Goal: Task Accomplishment & Management: Manage account settings

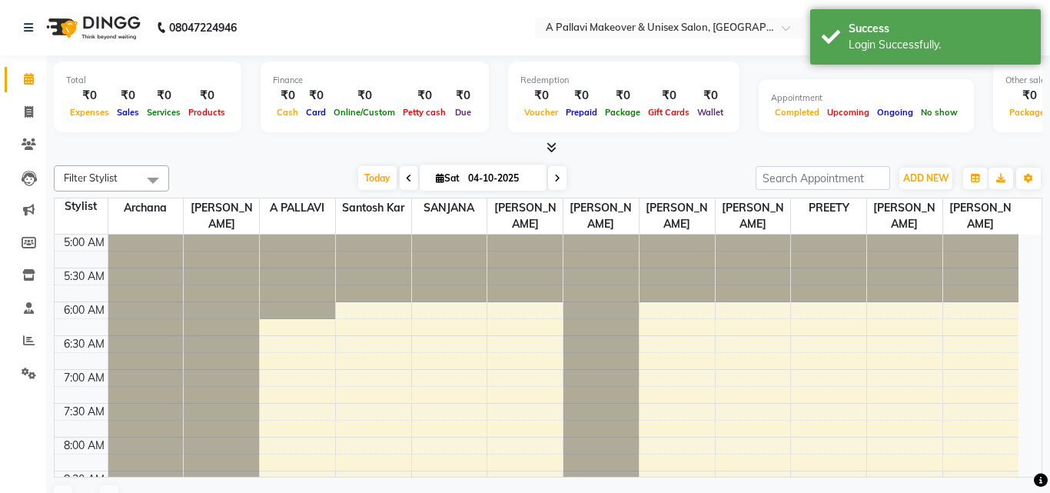
select select "en"
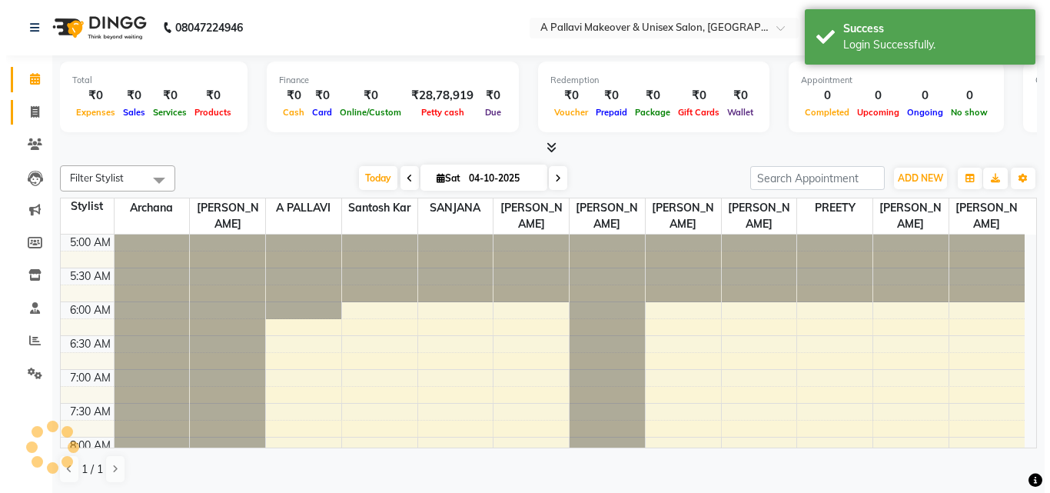
scroll to position [68, 0]
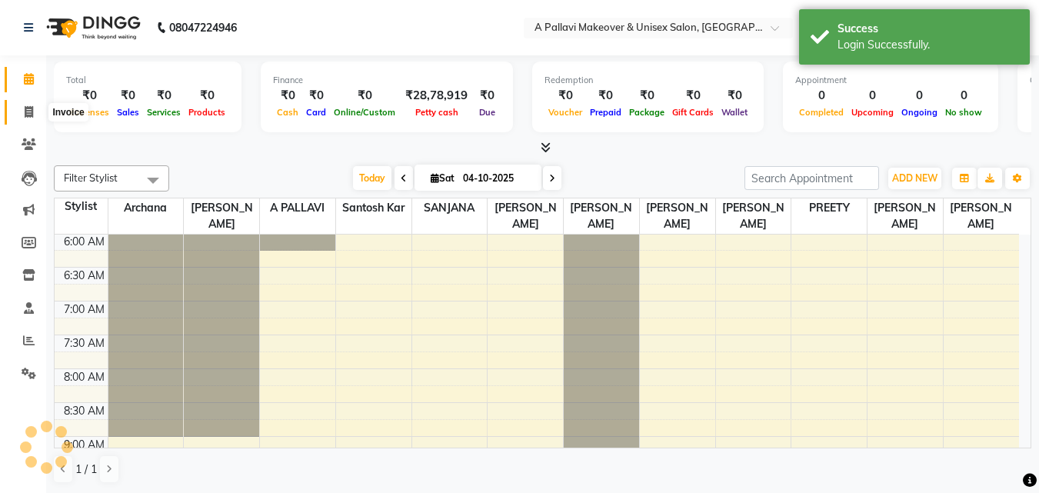
drag, startPoint x: 28, startPoint y: 111, endPoint x: 35, endPoint y: 115, distance: 8.3
click at [28, 111] on icon at bounding box center [29, 112] width 8 height 12
select select "service"
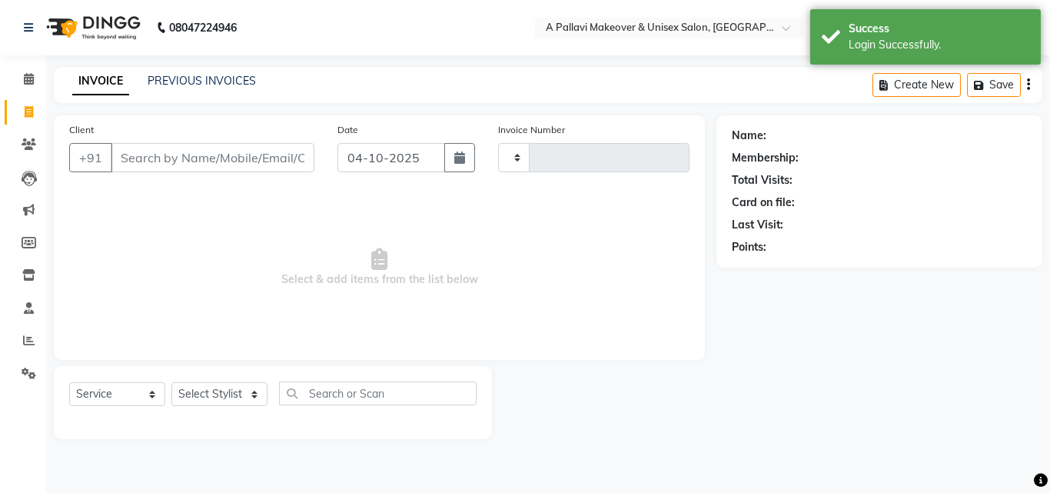
type input "1889"
select select "3573"
click at [218, 81] on link "PREVIOUS INVOICES" at bounding box center [202, 81] width 108 height 14
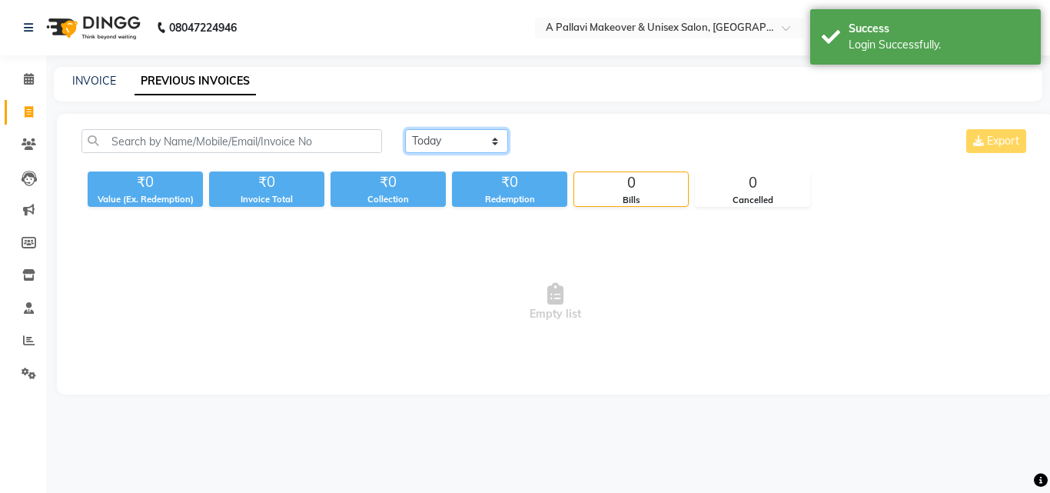
click at [454, 137] on select "[DATE] [DATE] Custom Range" at bounding box center [456, 141] width 103 height 24
select select "range"
click at [405, 129] on select "[DATE] [DATE] Custom Range" at bounding box center [456, 141] width 103 height 24
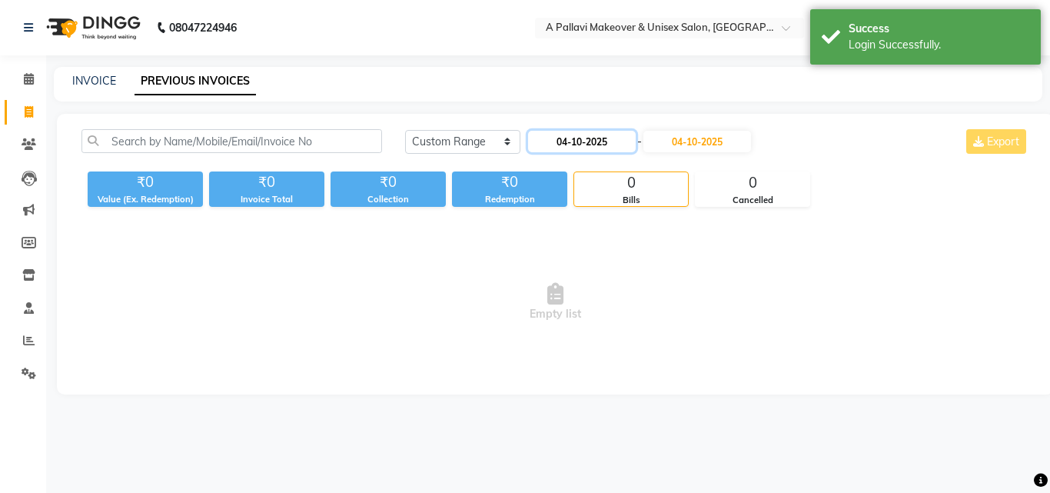
click at [611, 144] on input "04-10-2025" at bounding box center [582, 142] width 108 height 22
select select "10"
select select "2025"
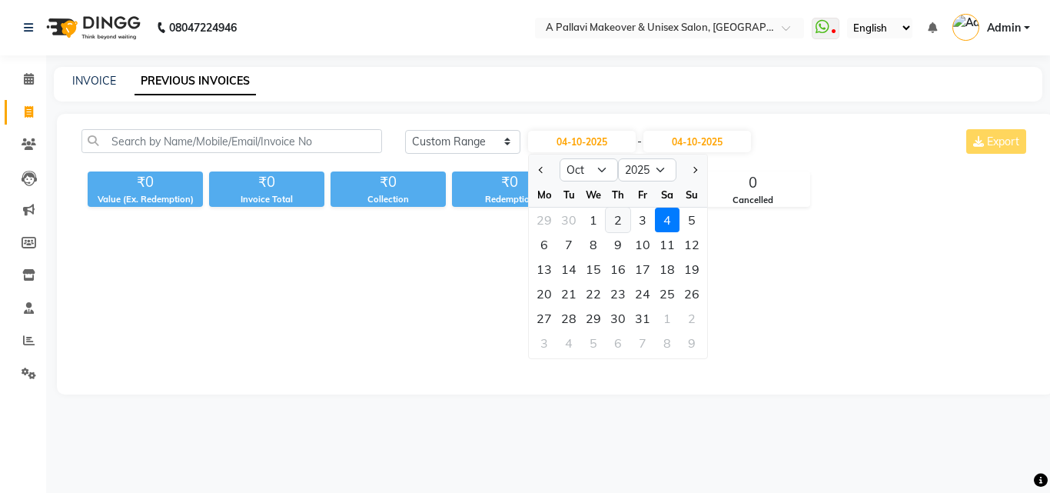
click at [616, 218] on div "2" at bounding box center [618, 220] width 25 height 25
type input "02-10-2025"
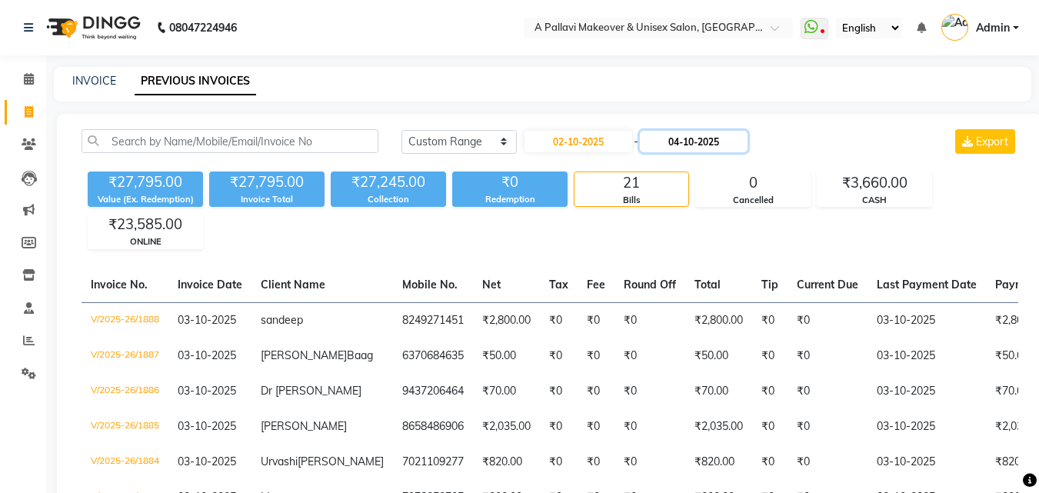
click at [696, 148] on input "04-10-2025" at bounding box center [694, 142] width 108 height 22
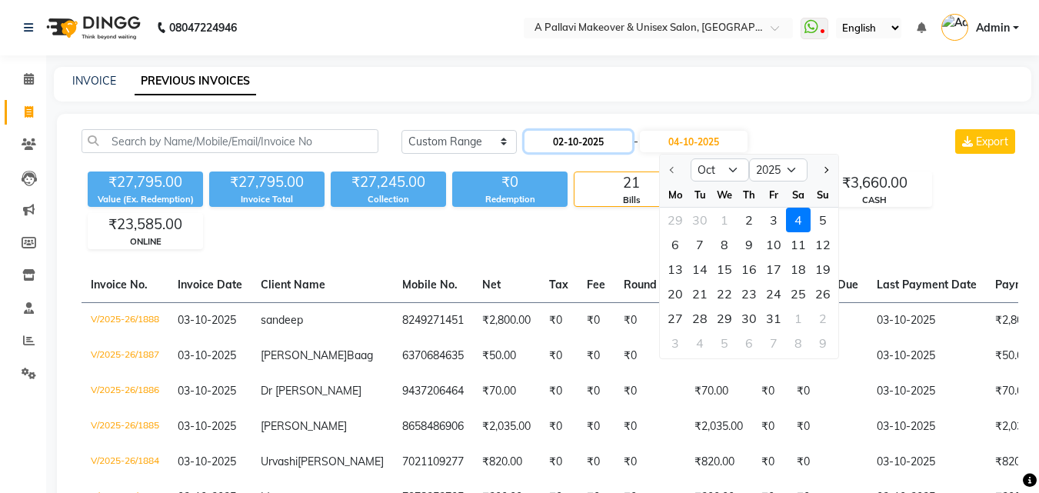
click at [610, 148] on input "02-10-2025" at bounding box center [578, 142] width 108 height 22
select select "10"
select select "2025"
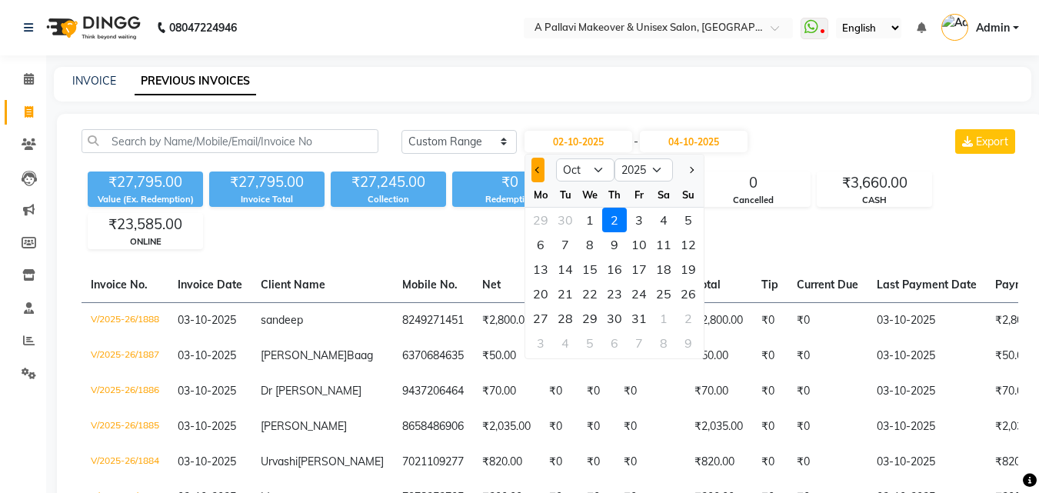
click at [540, 169] on span "Previous month" at bounding box center [538, 170] width 6 height 6
click at [685, 166] on button "Next month" at bounding box center [690, 170] width 13 height 25
select select "10"
click at [706, 147] on input "04-10-2025" at bounding box center [694, 142] width 108 height 22
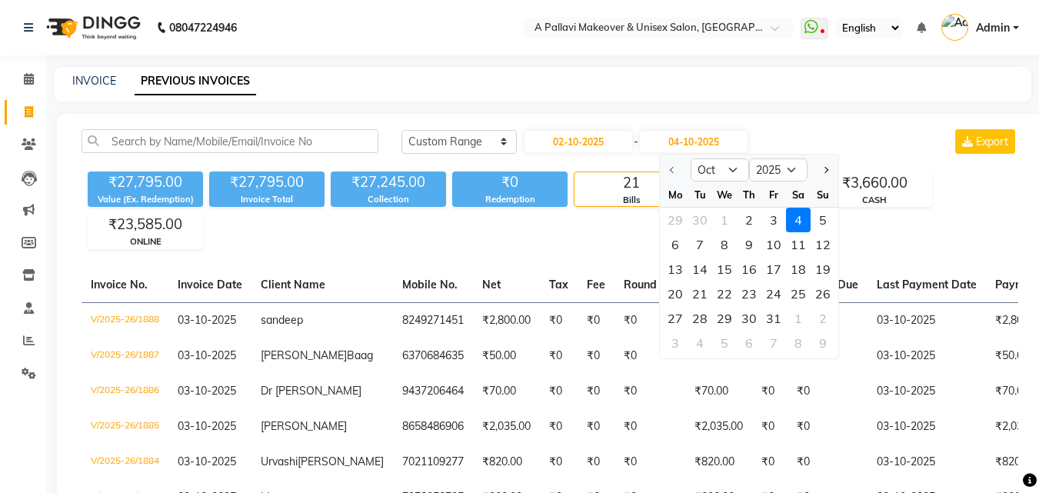
click at [752, 217] on div "2" at bounding box center [748, 220] width 25 height 25
type input "02-10-2025"
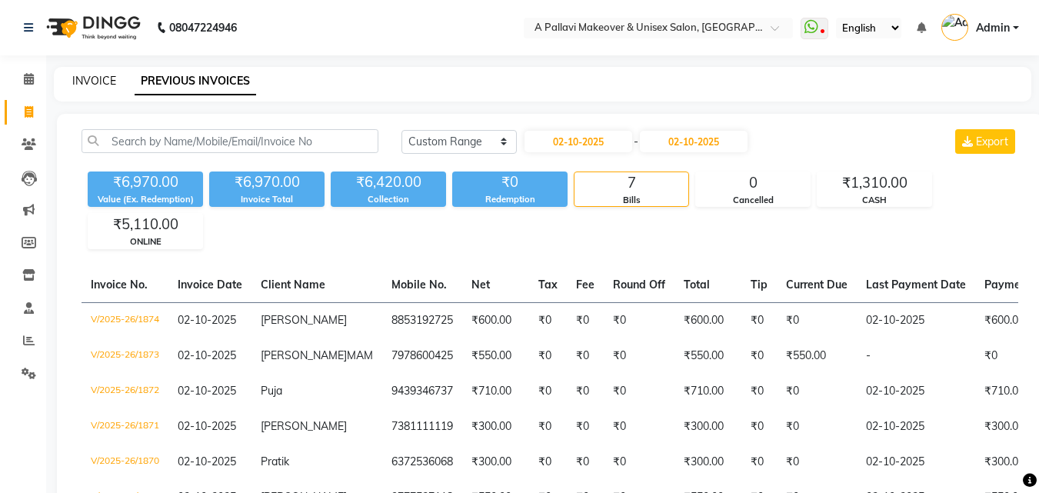
click at [94, 78] on link "INVOICE" at bounding box center [94, 81] width 44 height 14
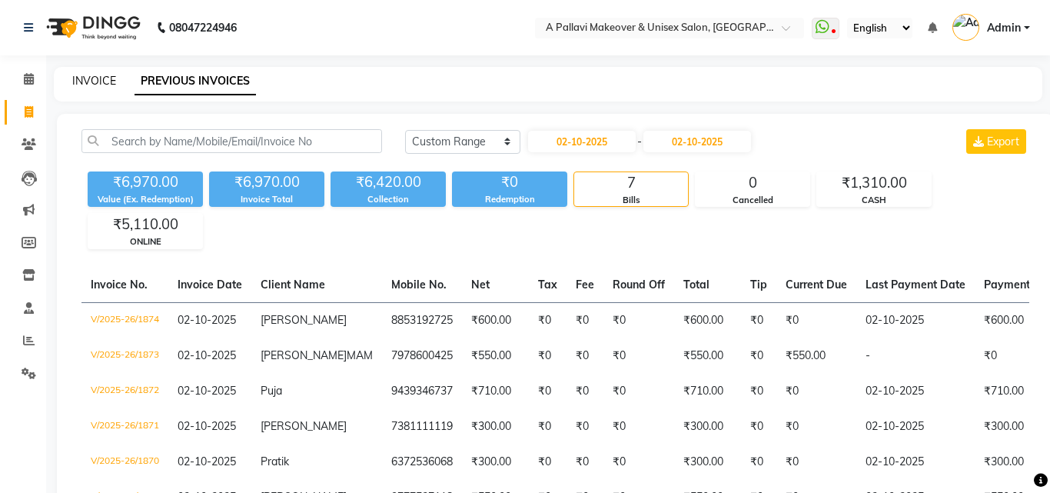
select select "service"
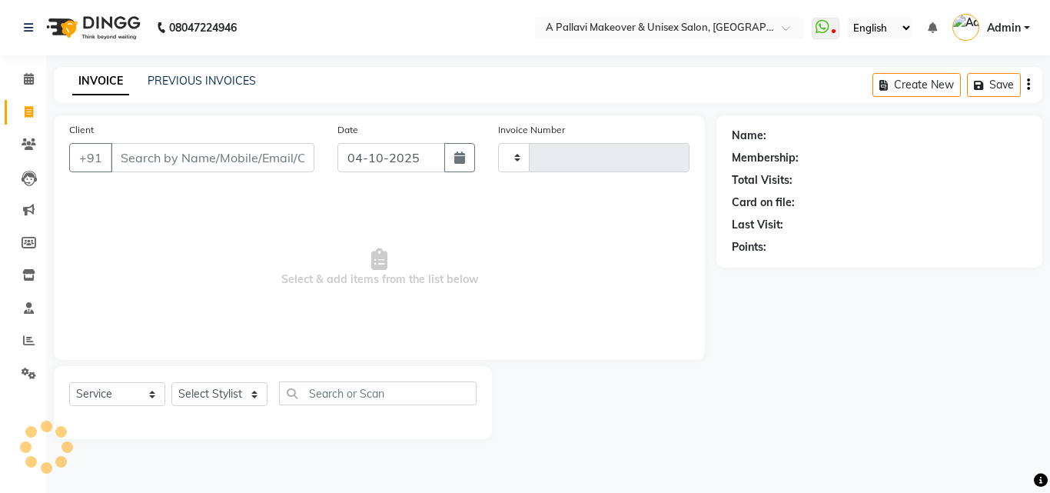
type input "1889"
select select "3573"
click at [214, 80] on link "PREVIOUS INVOICES" at bounding box center [202, 81] width 108 height 14
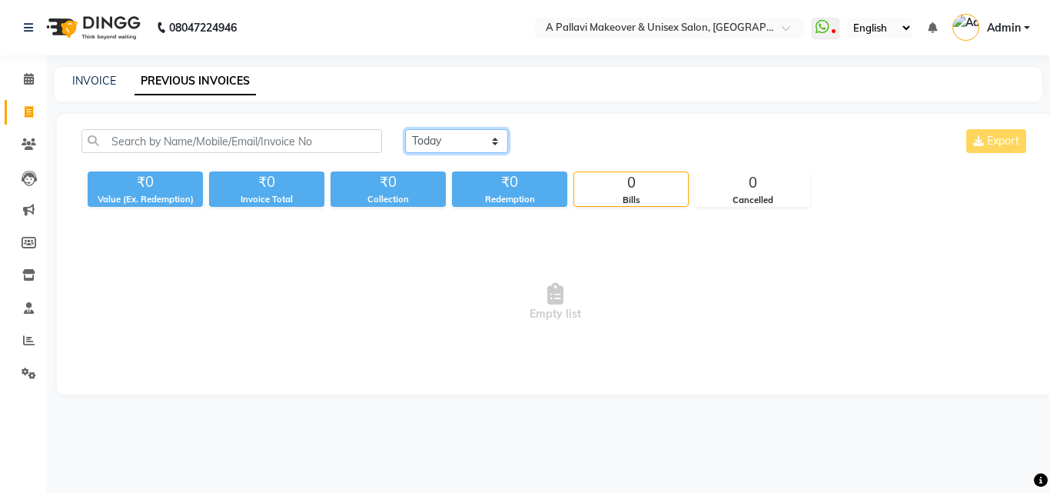
click at [455, 145] on select "[DATE] [DATE] Custom Range" at bounding box center [456, 141] width 103 height 24
select select "[DATE]"
click at [405, 129] on select "[DATE] [DATE] Custom Range" at bounding box center [456, 141] width 103 height 24
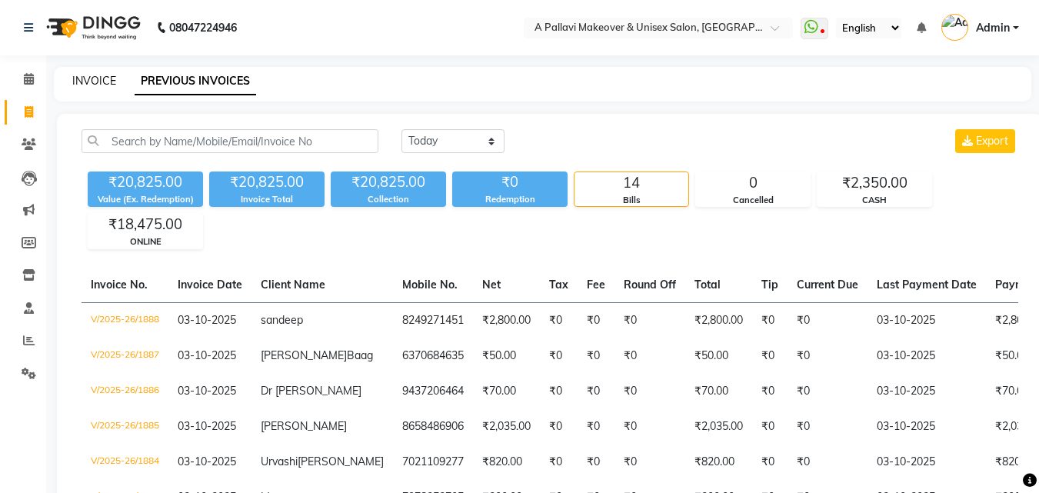
click at [98, 82] on link "INVOICE" at bounding box center [94, 81] width 44 height 14
select select "service"
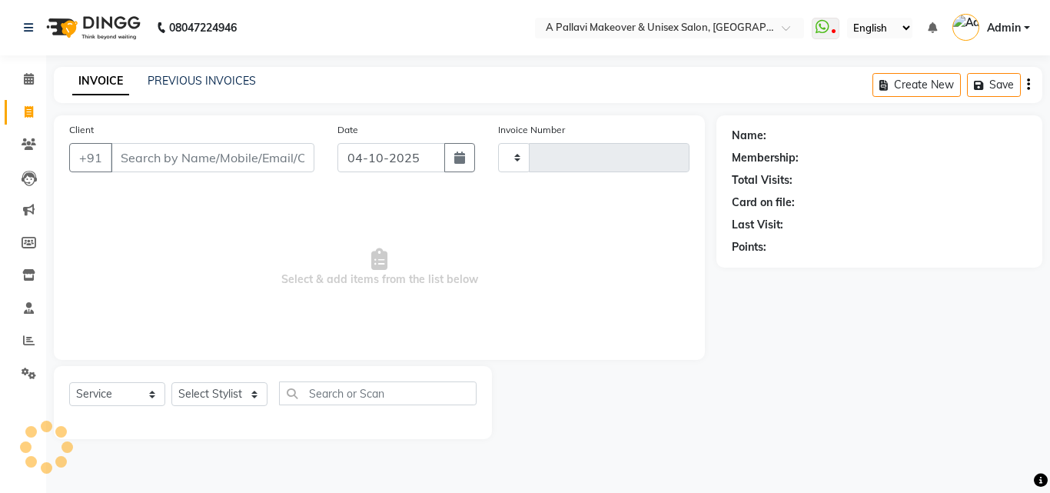
type input "1889"
select select "3573"
click at [463, 165] on button "button" at bounding box center [459, 157] width 31 height 29
select select "10"
select select "2025"
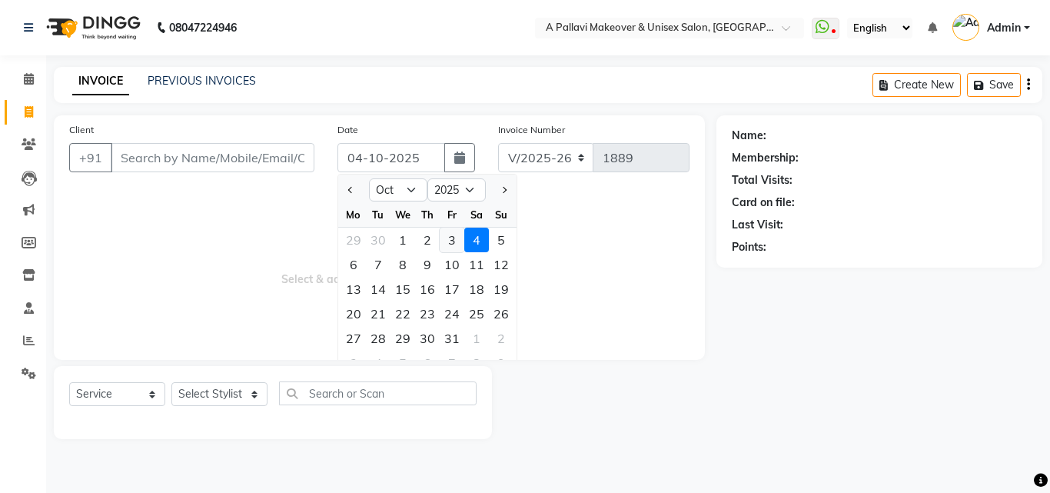
click at [447, 238] on div "3" at bounding box center [452, 240] width 25 height 25
type input "03-10-2025"
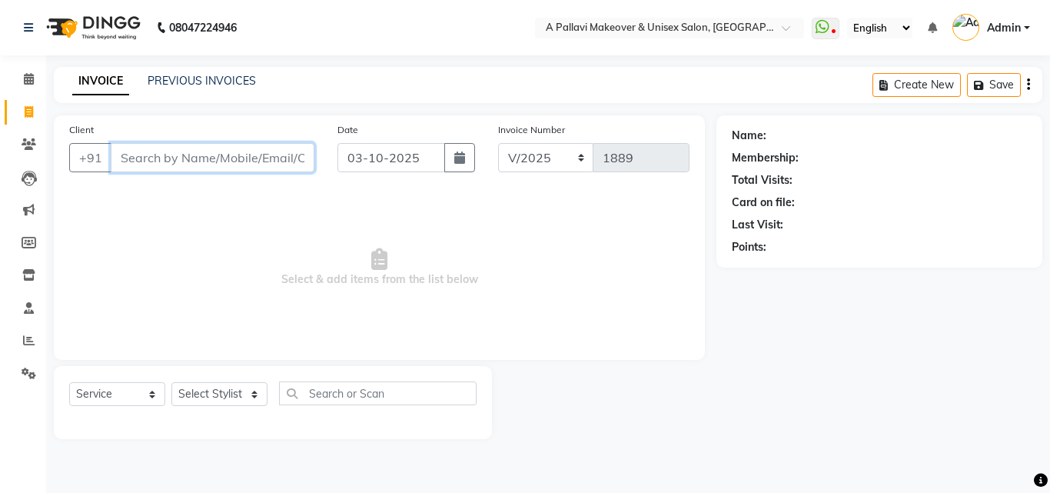
click at [184, 157] on input "Client" at bounding box center [213, 157] width 204 height 29
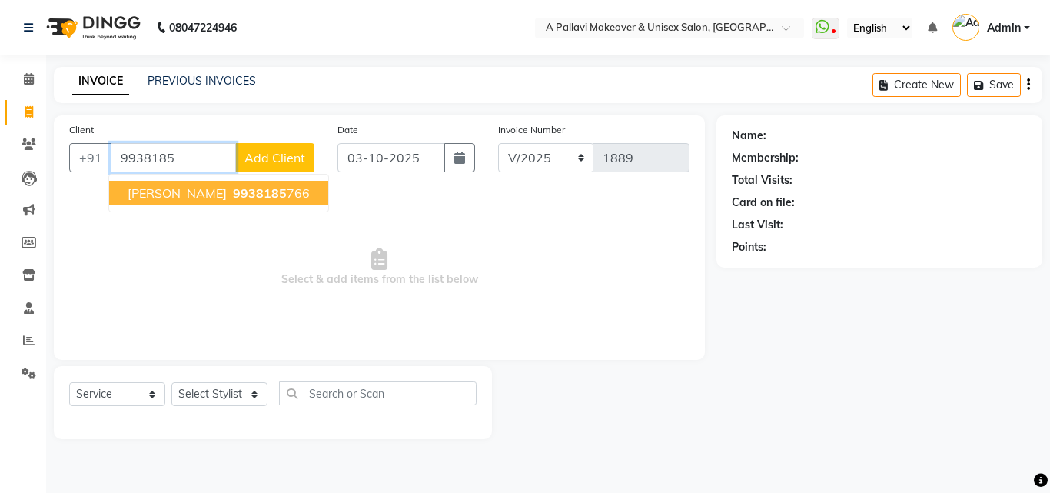
click at [240, 191] on span "9938185" at bounding box center [260, 192] width 54 height 15
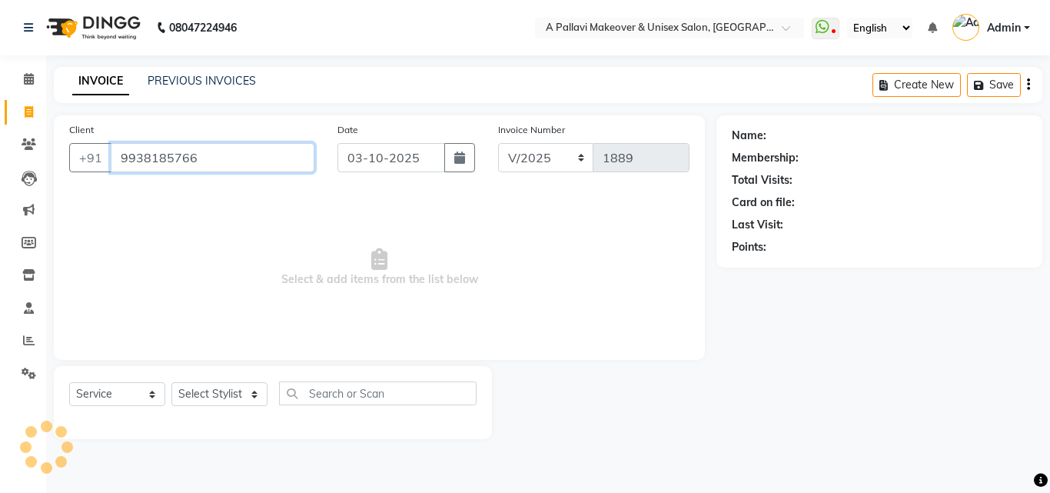
type input "9938185766"
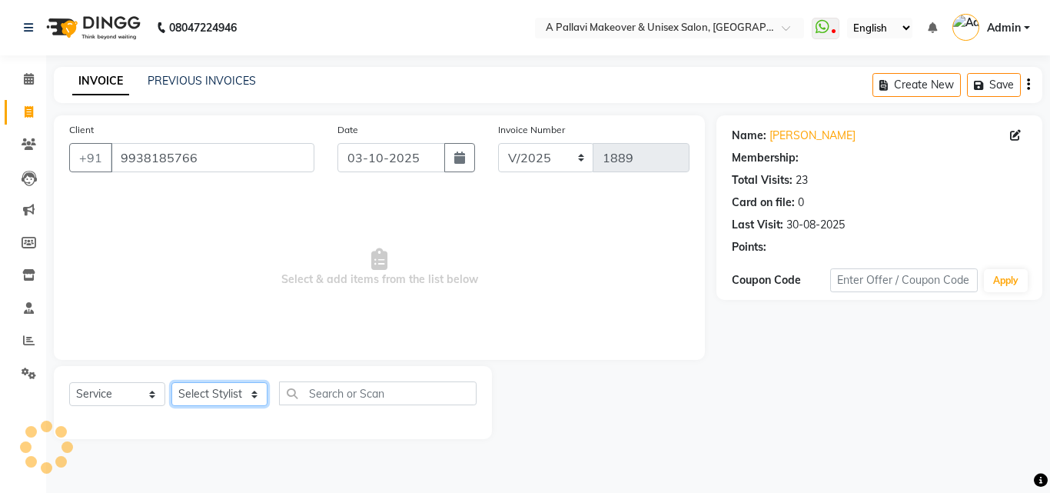
select select "2: Object"
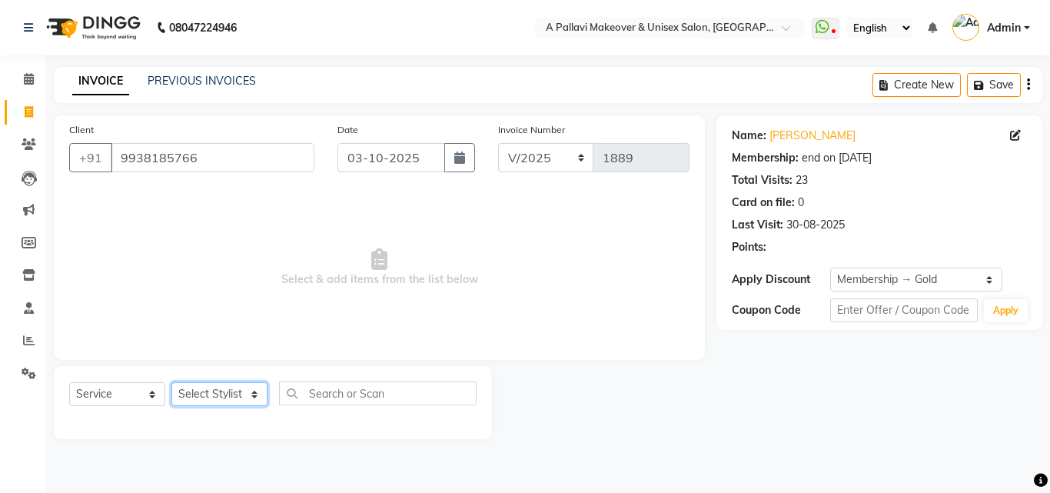
click at [252, 394] on select "Select Stylist [PERSON_NAME] A PALLAVI Archana [PERSON_NAME] [PERSON_NAME] [PER…" at bounding box center [219, 394] width 96 height 24
select select "60570"
click at [171, 382] on select "Select Stylist [PERSON_NAME] A PALLAVI Archana [PERSON_NAME] [PERSON_NAME] [PER…" at bounding box center [219, 394] width 96 height 24
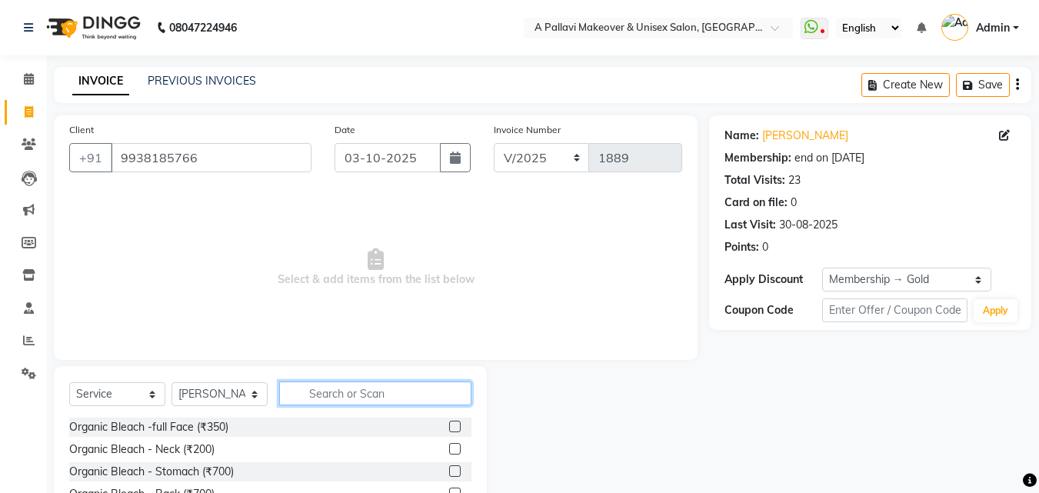
click at [318, 396] on input "text" at bounding box center [375, 393] width 192 height 24
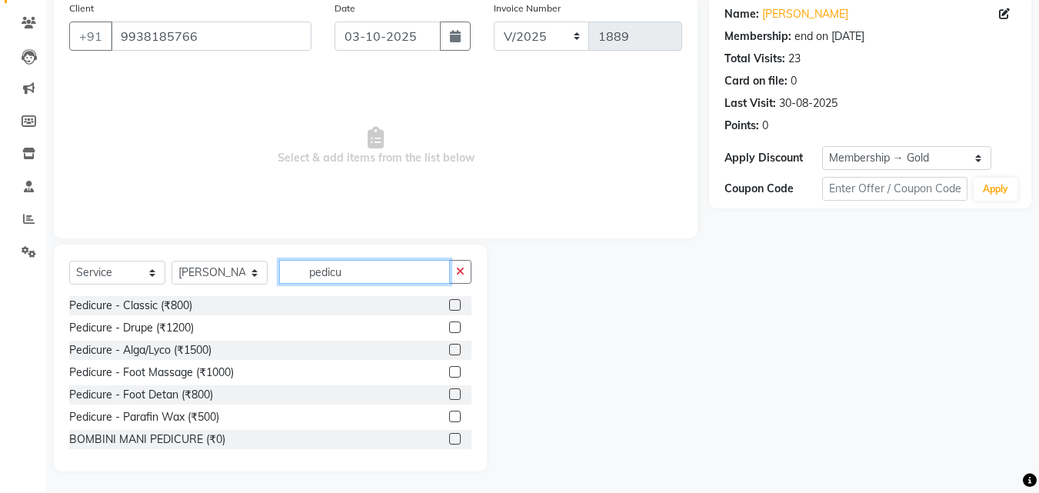
scroll to position [123, 0]
type input "pedicure"
click at [449, 306] on label at bounding box center [455, 304] width 12 height 12
click at [449, 306] on input "checkbox" at bounding box center [454, 304] width 10 height 10
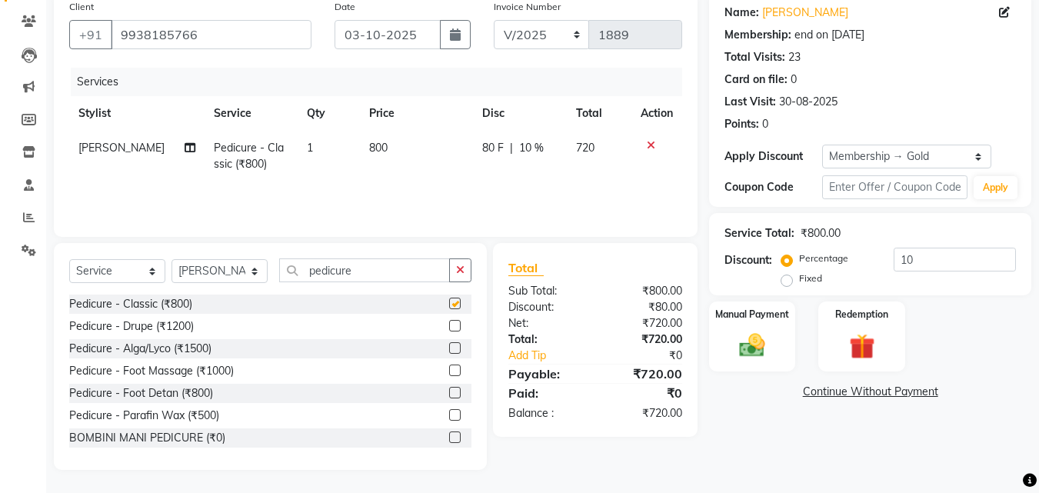
checkbox input "false"
click at [371, 148] on span "800" at bounding box center [378, 148] width 18 height 14
select select "60570"
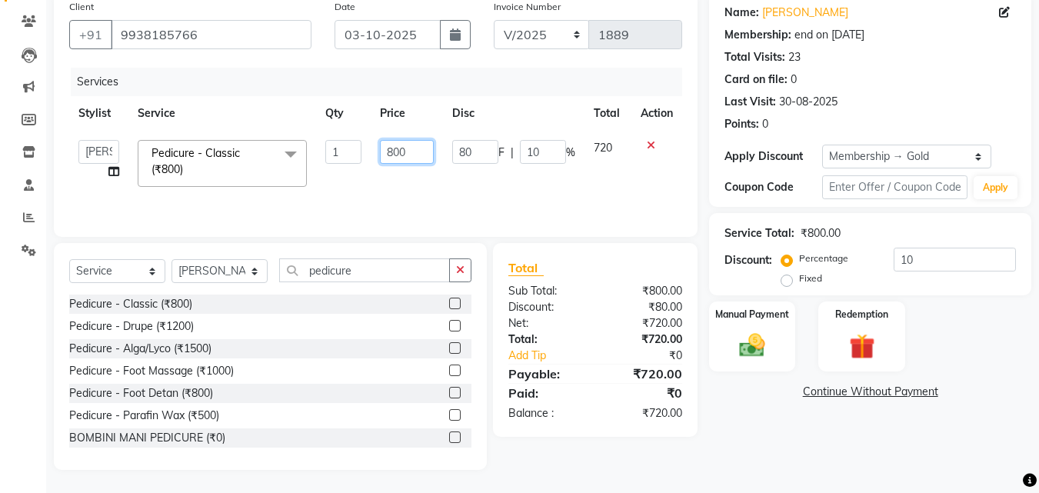
click at [395, 152] on input "800" at bounding box center [406, 152] width 53 height 24
type input "50"
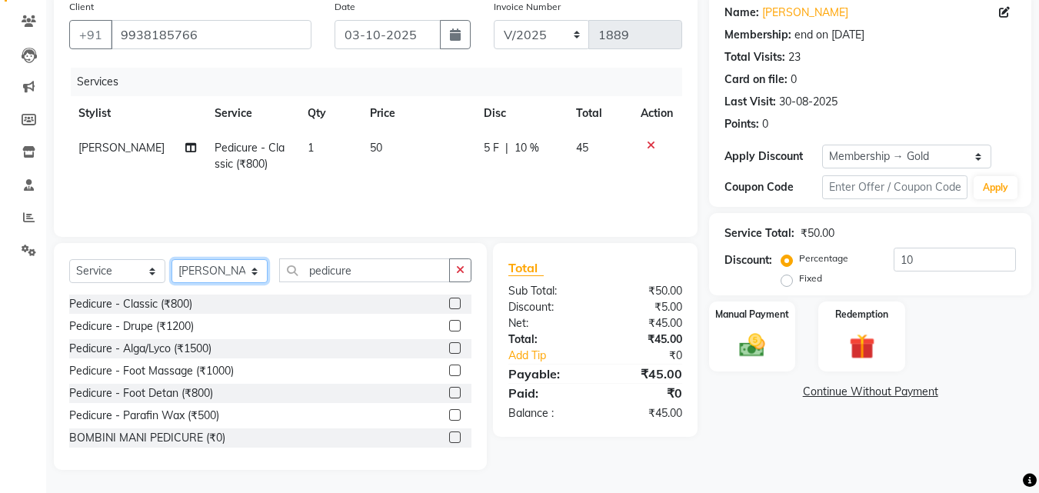
click at [229, 270] on select "Select Stylist [PERSON_NAME] A PALLAVI Archana [PERSON_NAME] [PERSON_NAME] [PER…" at bounding box center [219, 271] width 96 height 24
select select "68912"
click at [171, 259] on select "Select Stylist [PERSON_NAME] A PALLAVI Archana [PERSON_NAME] [PERSON_NAME] [PER…" at bounding box center [219, 271] width 96 height 24
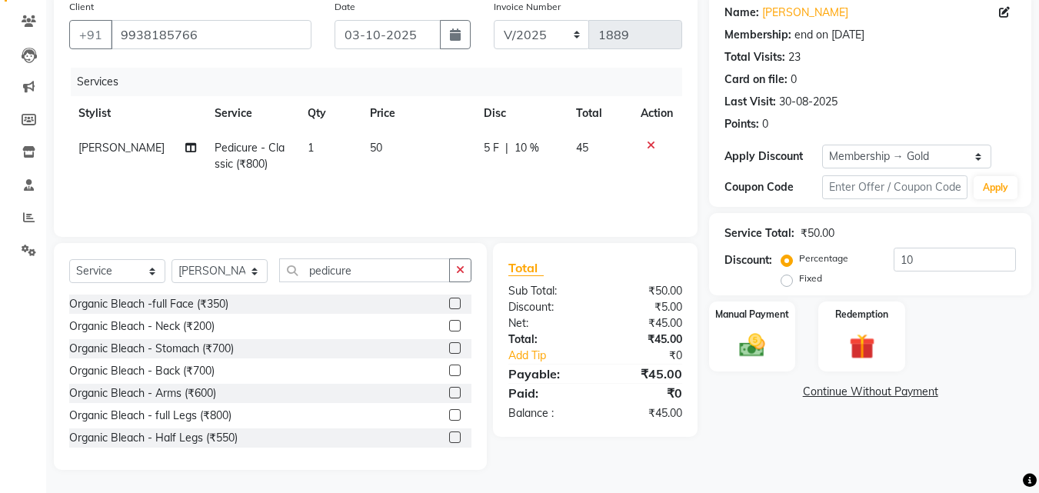
click at [459, 274] on icon "button" at bounding box center [460, 269] width 8 height 11
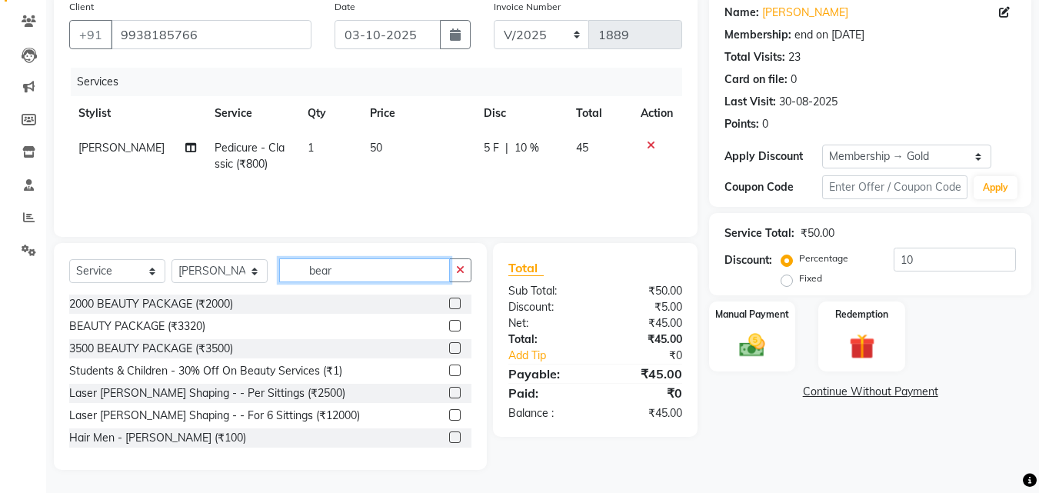
scroll to position [90, 0]
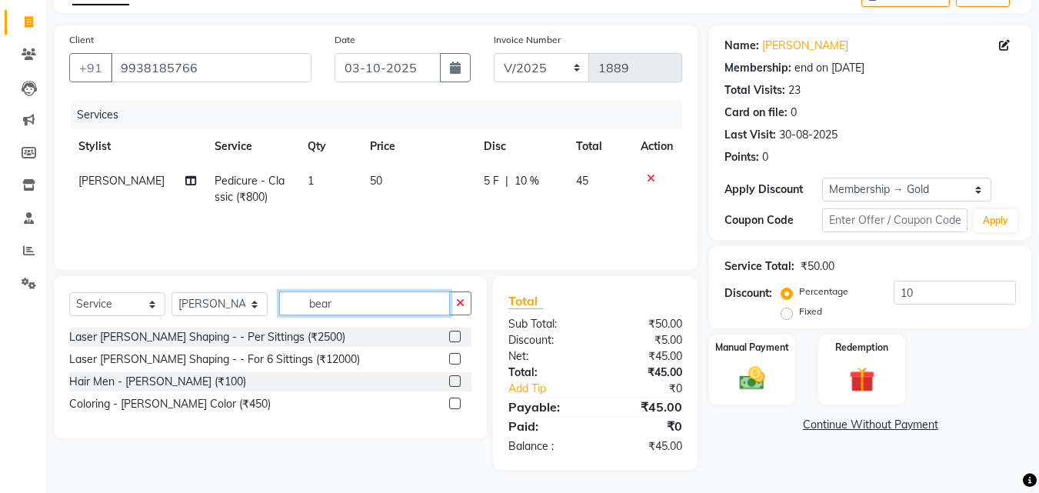
type input "bear"
click at [454, 379] on label at bounding box center [455, 381] width 12 height 12
click at [454, 379] on input "checkbox" at bounding box center [454, 382] width 10 height 10
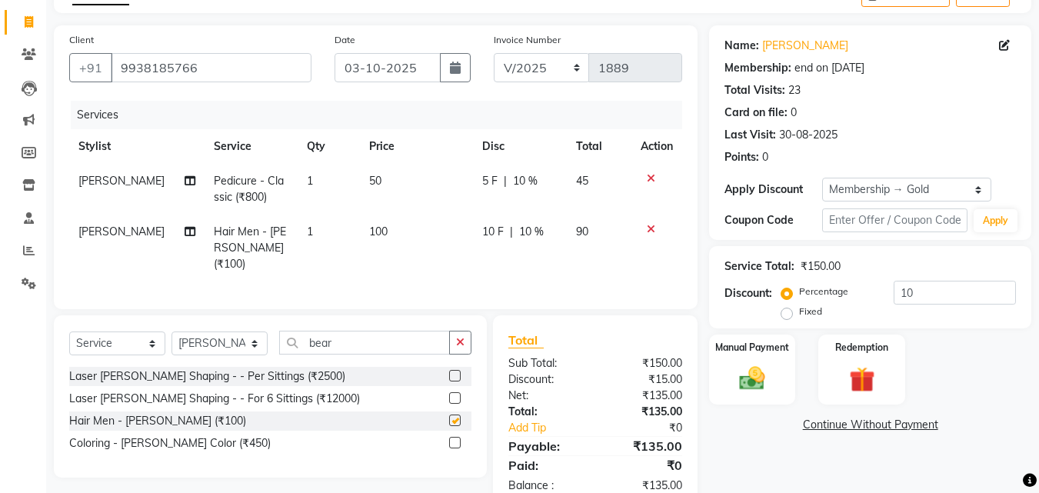
checkbox input "false"
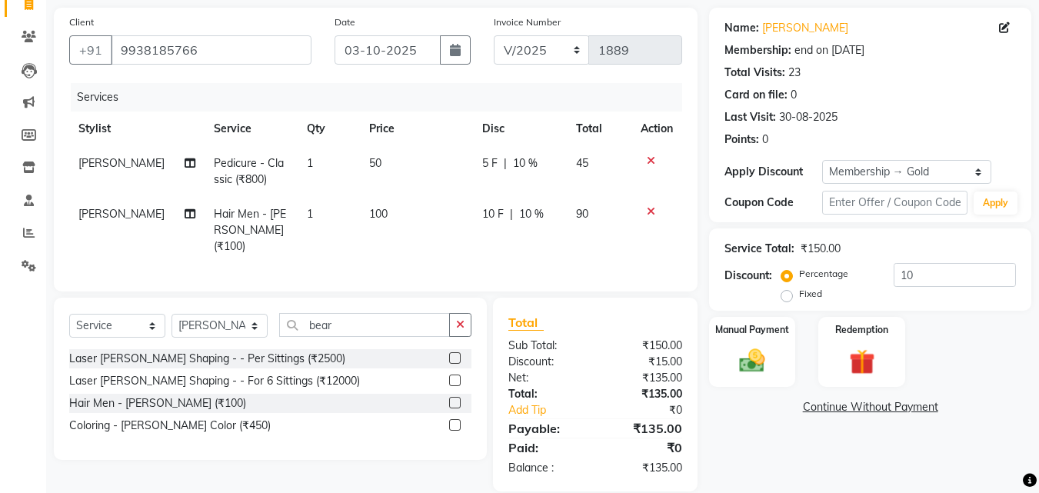
scroll to position [125, 0]
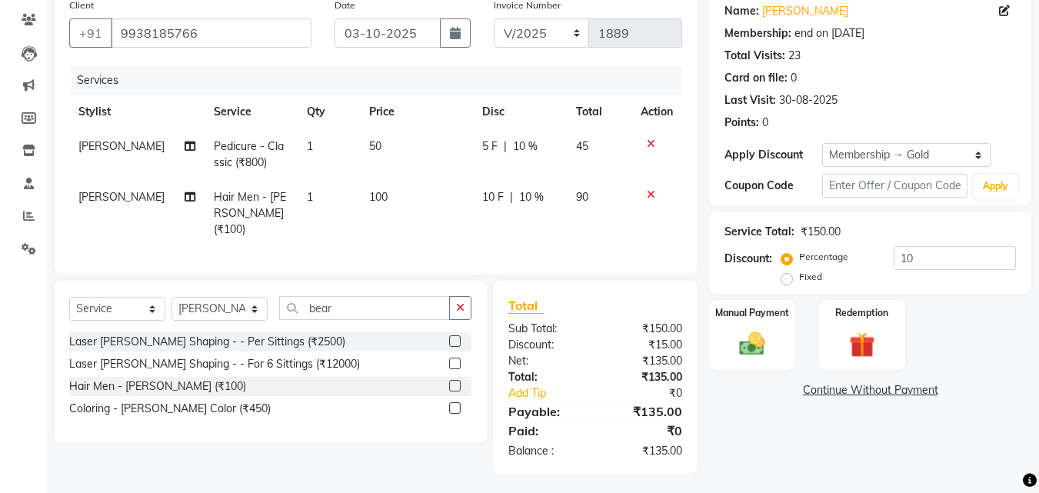
click at [516, 150] on span "10 %" at bounding box center [525, 146] width 25 height 16
select select "60570"
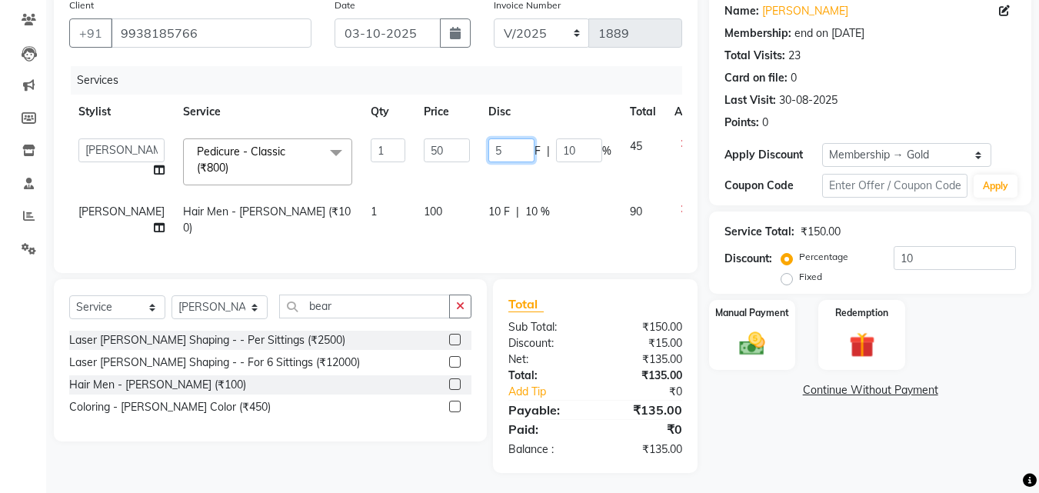
click at [488, 148] on input "5" at bounding box center [511, 150] width 46 height 24
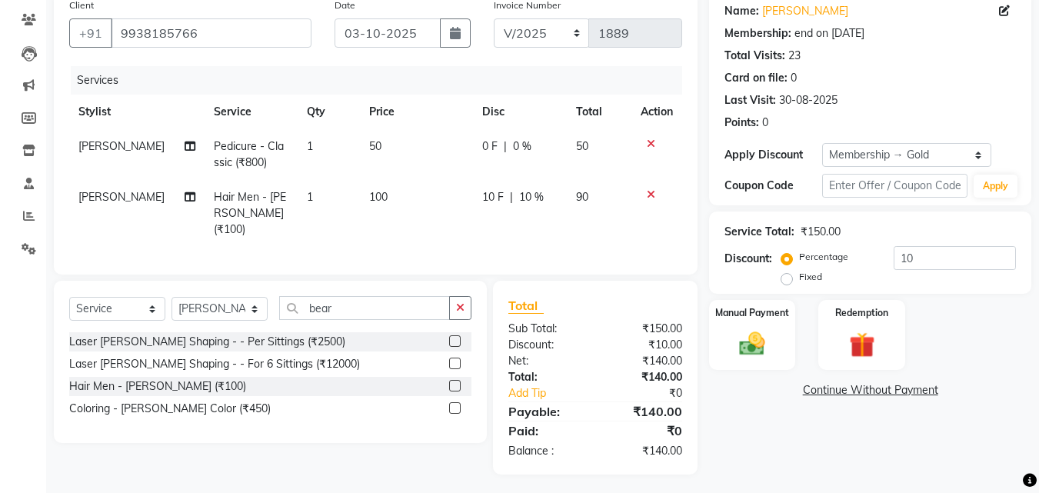
click at [490, 194] on span "10 F" at bounding box center [493, 197] width 22 height 16
select select "68912"
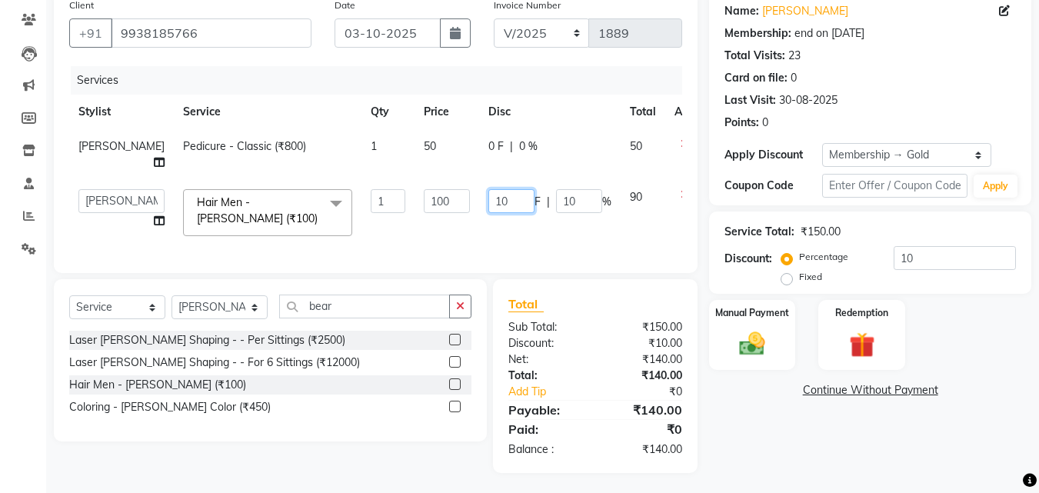
click at [488, 203] on input "10" at bounding box center [511, 201] width 46 height 24
type input "1"
click at [524, 229] on td "F | 10 %" at bounding box center [547, 212] width 141 height 65
select select "68912"
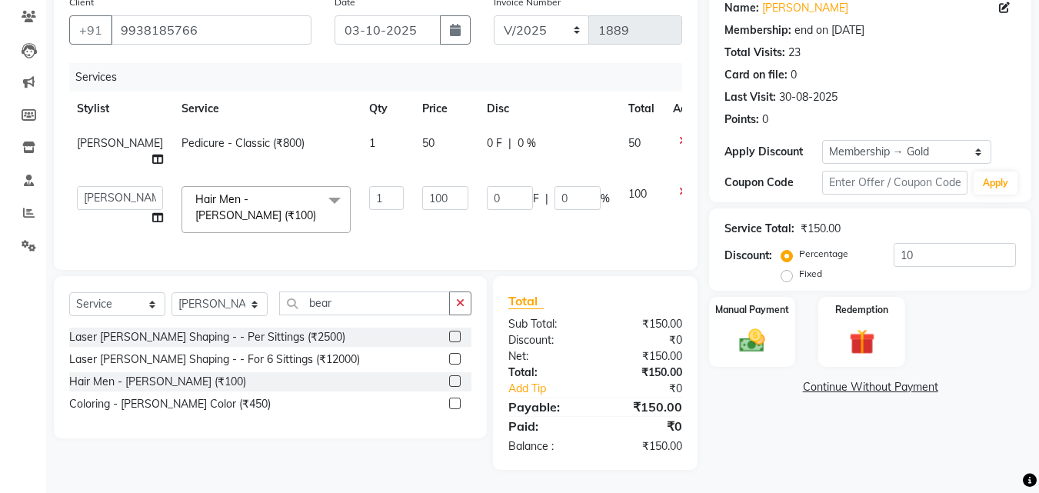
scroll to position [132, 0]
click at [549, 227] on td "0 F | 0 %" at bounding box center [547, 209] width 141 height 65
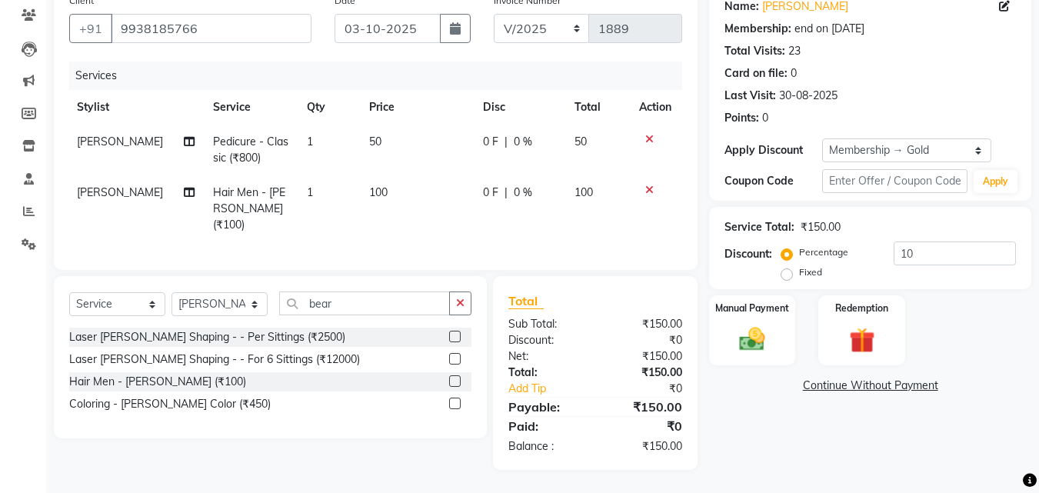
scroll to position [125, 0]
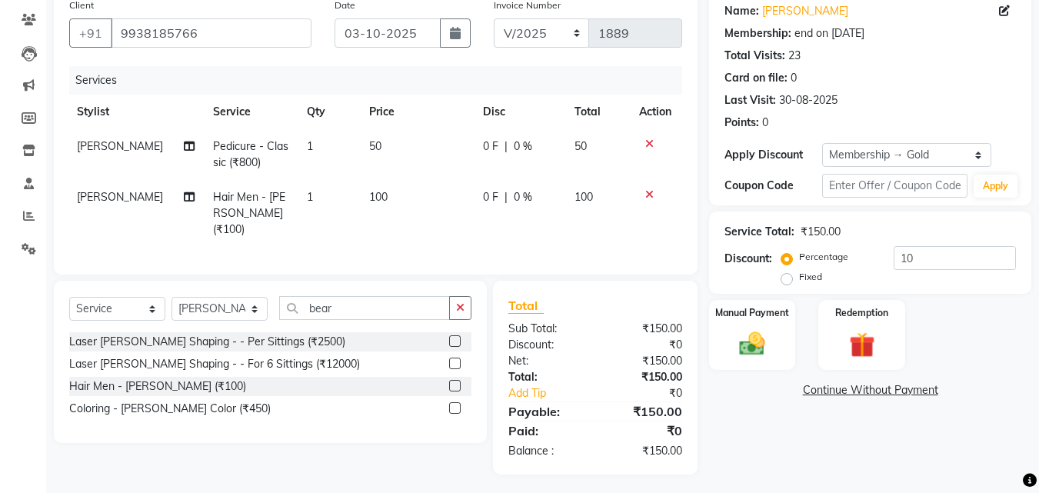
click at [569, 226] on tr "[PERSON_NAME] Hair Men - [PERSON_NAME] (₹100) 1 100 0 F | 0 % 100" at bounding box center [374, 213] width 613 height 67
click at [769, 354] on img at bounding box center [751, 343] width 43 height 31
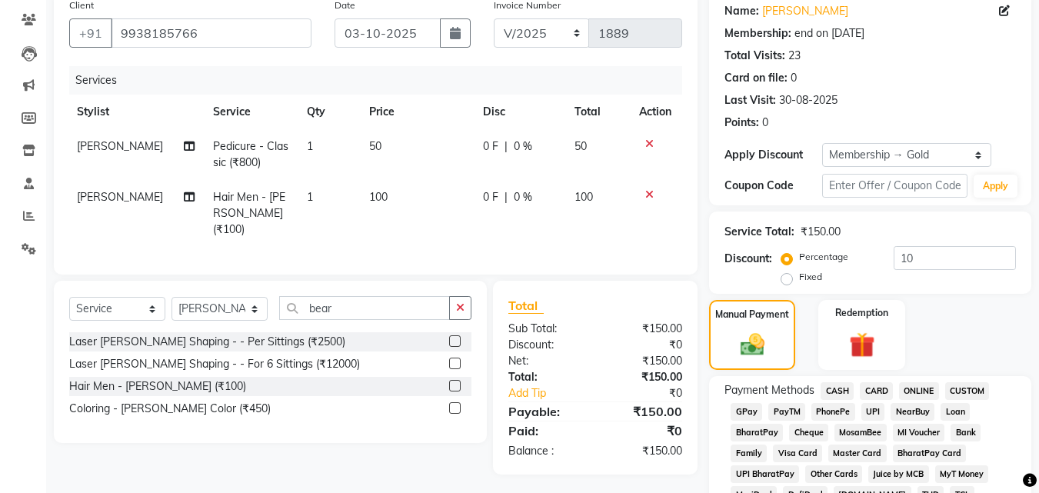
click at [826, 389] on span "CASH" at bounding box center [836, 391] width 33 height 18
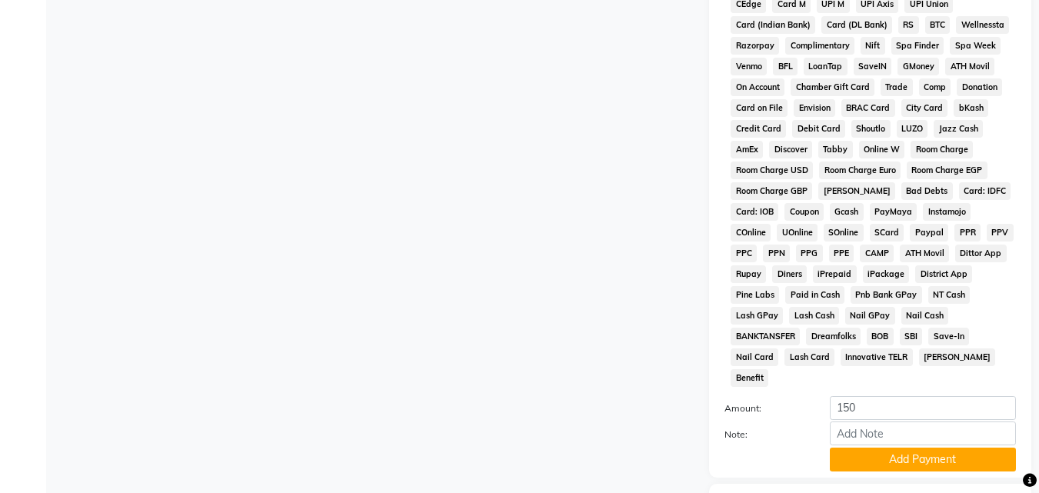
scroll to position [713, 0]
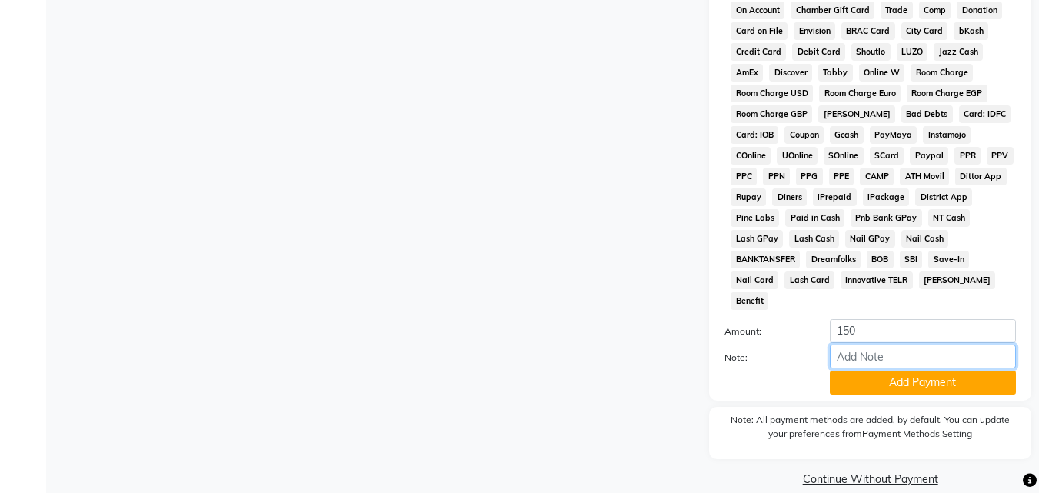
click at [857, 344] on input "Note:" at bounding box center [922, 356] width 186 height 24
type input "Membership"
click at [878, 371] on button "Add Payment" at bounding box center [922, 383] width 186 height 24
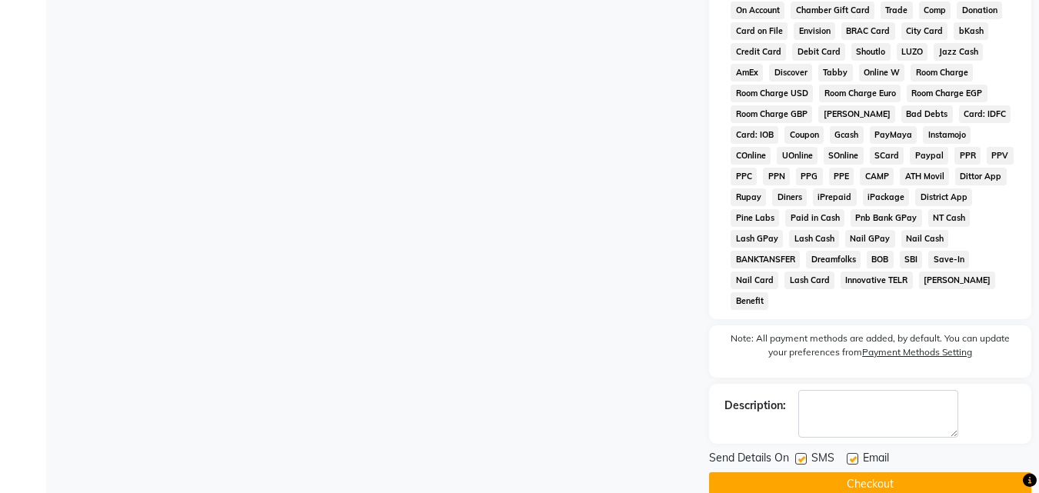
scroll to position [718, 0]
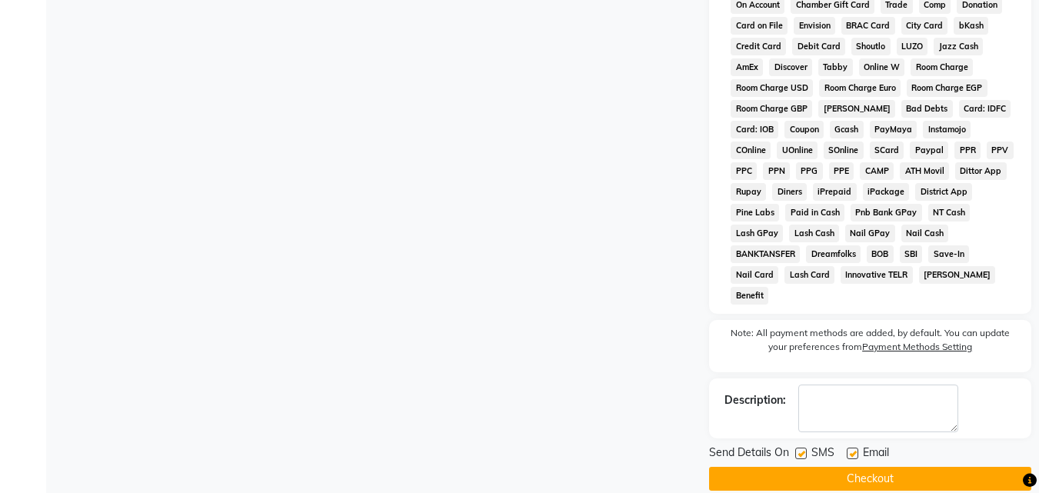
click at [829, 467] on button "Checkout" at bounding box center [870, 479] width 322 height 24
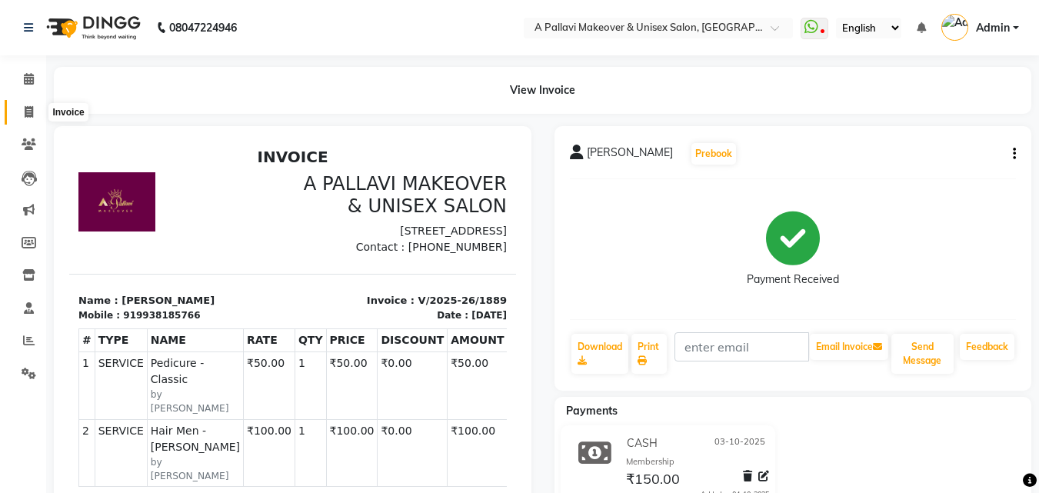
click at [25, 112] on icon at bounding box center [29, 112] width 8 height 12
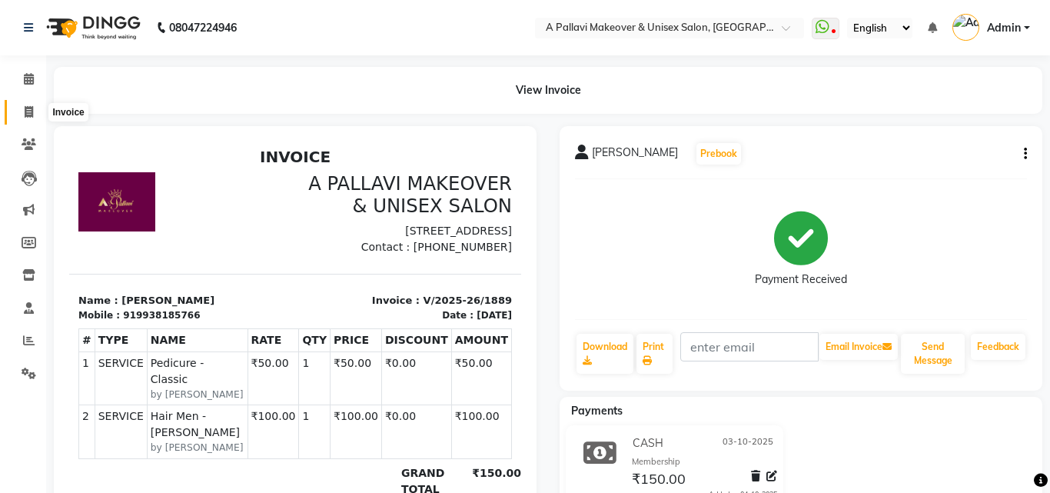
select select "3573"
select select "service"
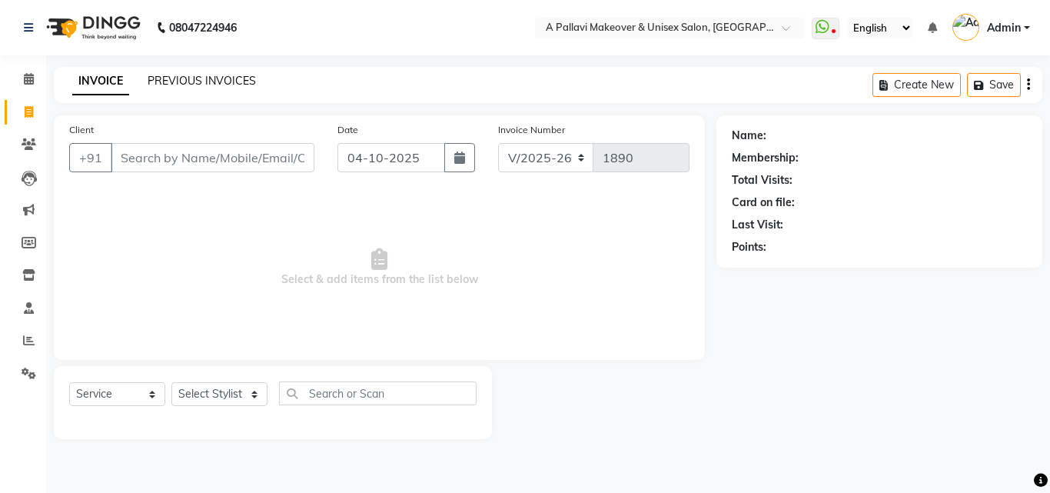
click at [221, 81] on link "PREVIOUS INVOICES" at bounding box center [202, 81] width 108 height 14
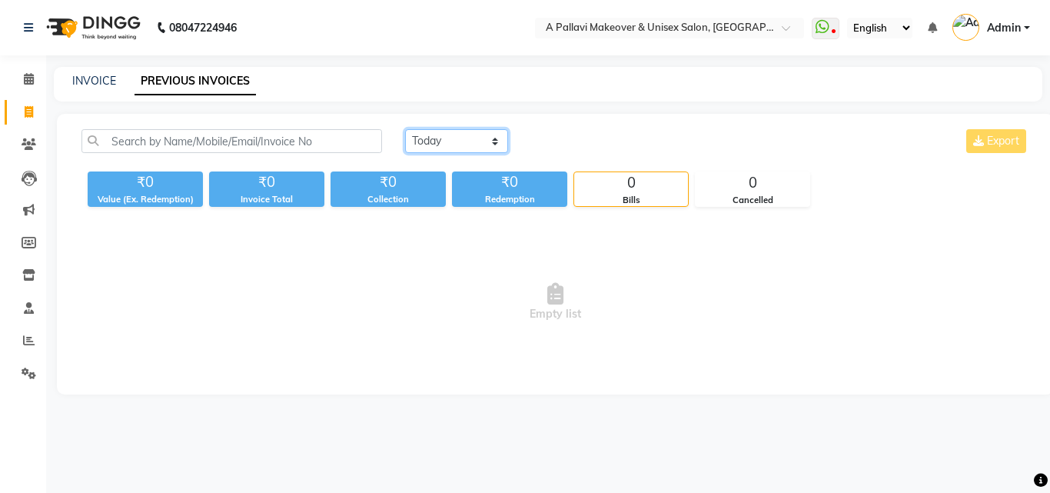
click at [467, 137] on select "[DATE] [DATE] Custom Range" at bounding box center [456, 141] width 103 height 24
select select "[DATE]"
click at [405, 129] on select "[DATE] [DATE] Custom Range" at bounding box center [456, 141] width 103 height 24
